Goal: Task Accomplishment & Management: Use online tool/utility

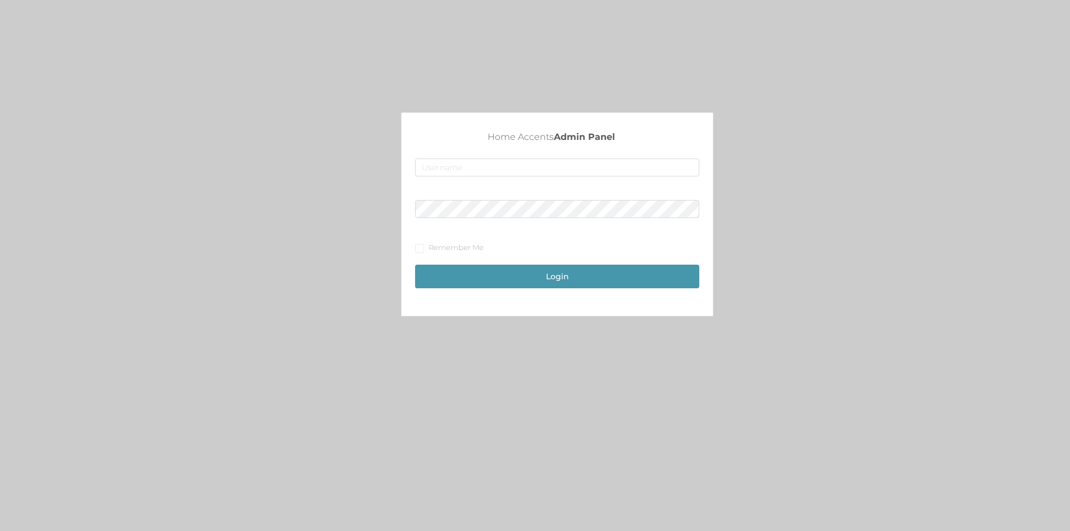
click at [539, 158] on div "Home Accents Admin Panel Remember Me Login" at bounding box center [557, 211] width 284 height 162
click at [542, 167] on input "text" at bounding box center [557, 167] width 284 height 18
type input "[EMAIL_ADDRESS][DOMAIN_NAME]"
click at [415, 265] on button "Login" at bounding box center [557, 277] width 284 height 24
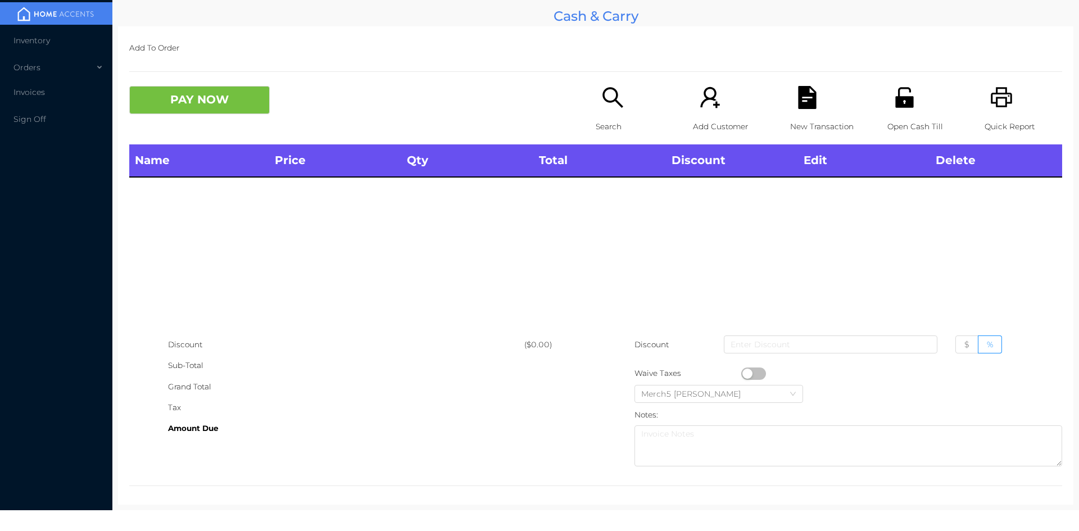
click at [610, 102] on icon "icon: search" at bounding box center [612, 97] width 23 height 23
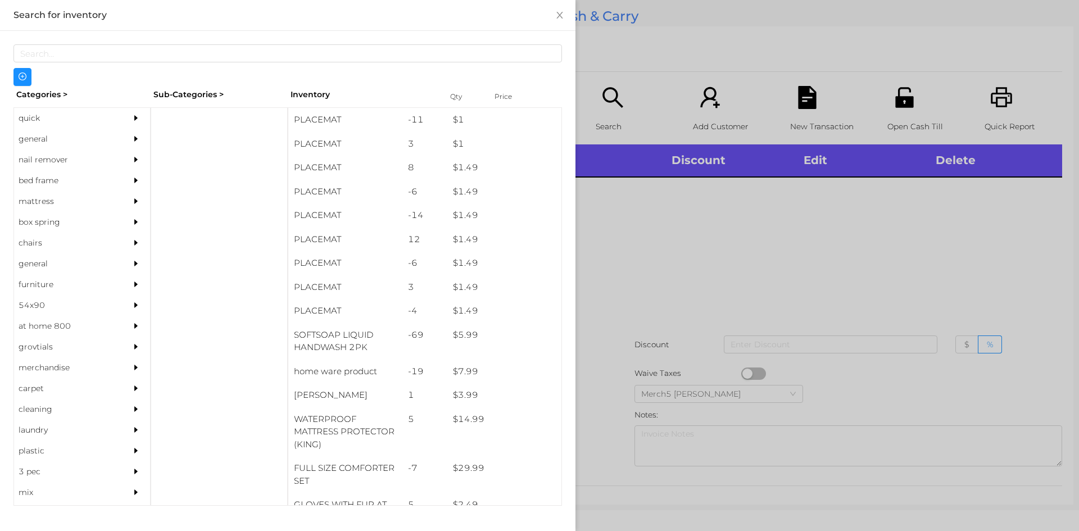
click at [80, 140] on div "general" at bounding box center [65, 139] width 102 height 21
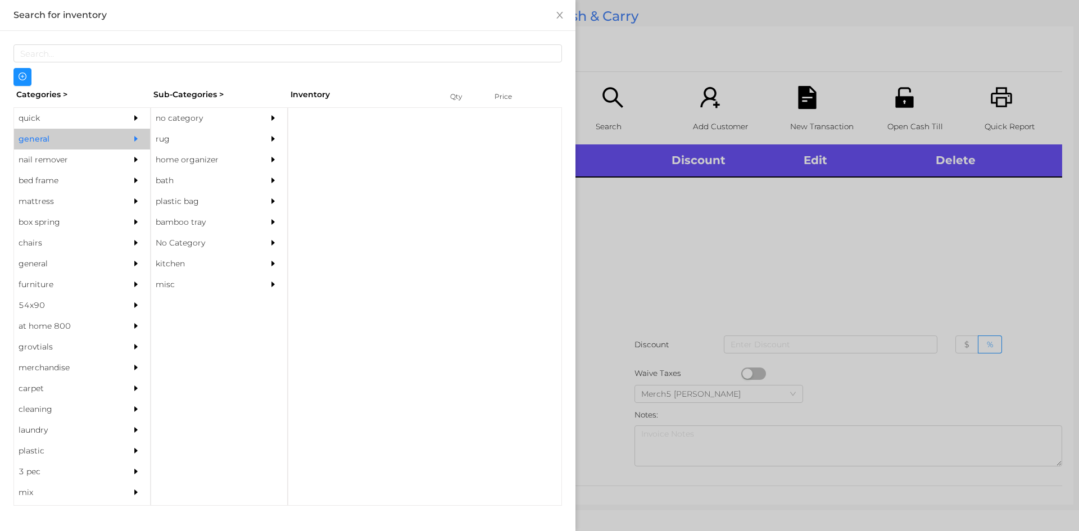
click at [256, 121] on div "no category" at bounding box center [219, 118] width 136 height 21
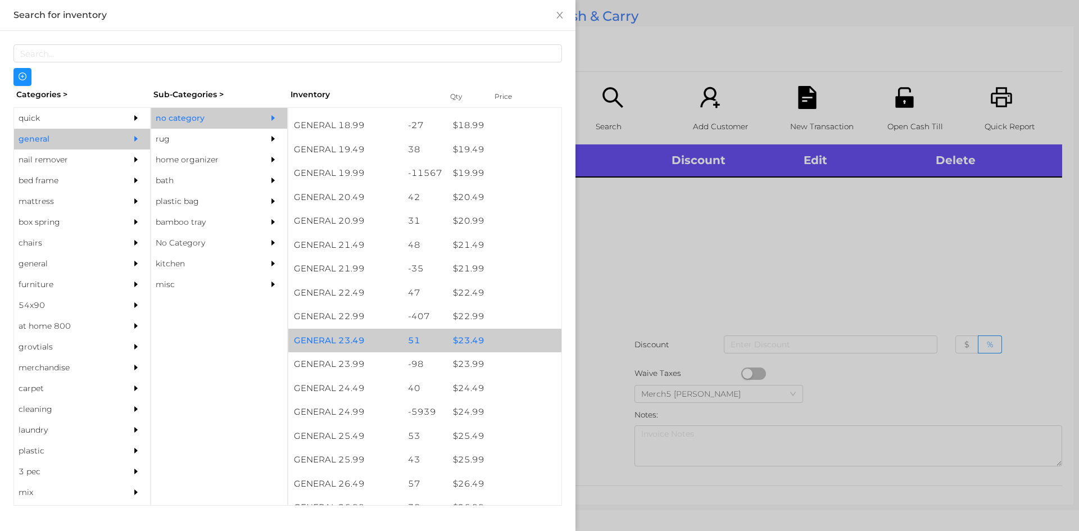
scroll to position [1236, 0]
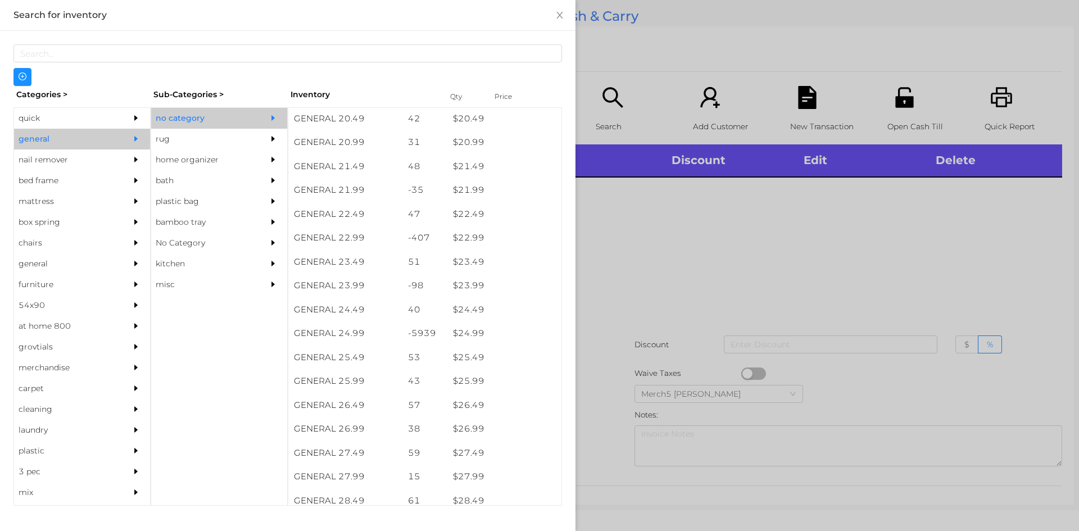
click at [663, 275] on div at bounding box center [539, 265] width 1079 height 531
